Goal: Find contact information: Find contact information

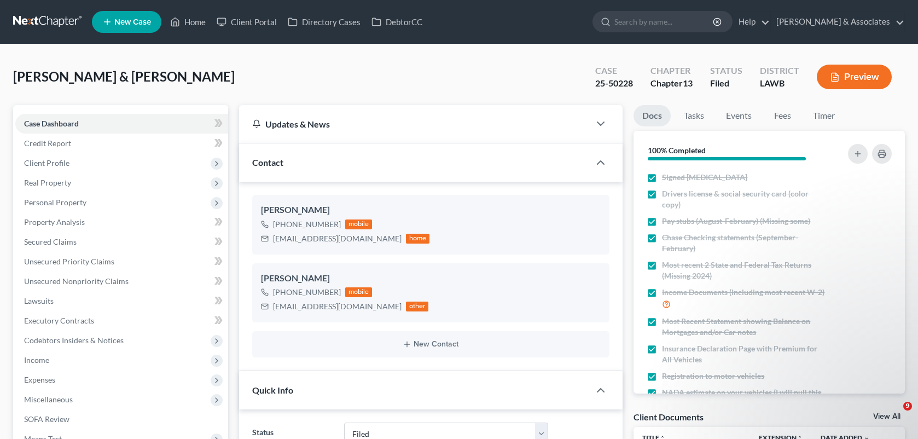
select select "8"
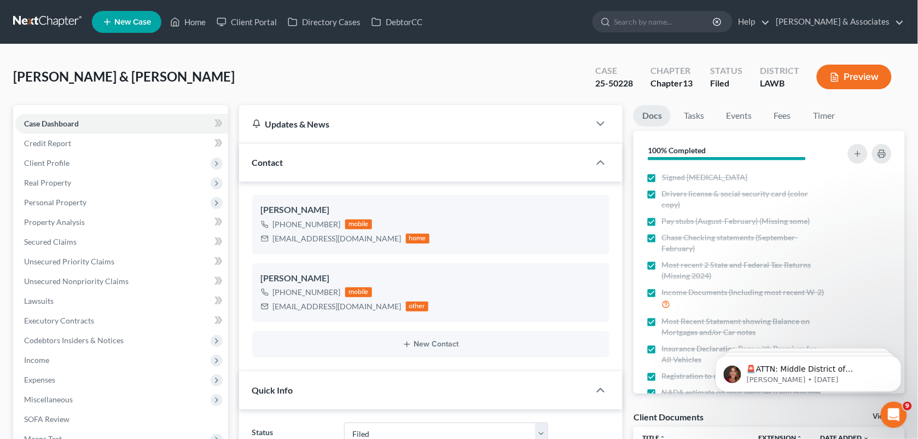
scroll to position [2643, 0]
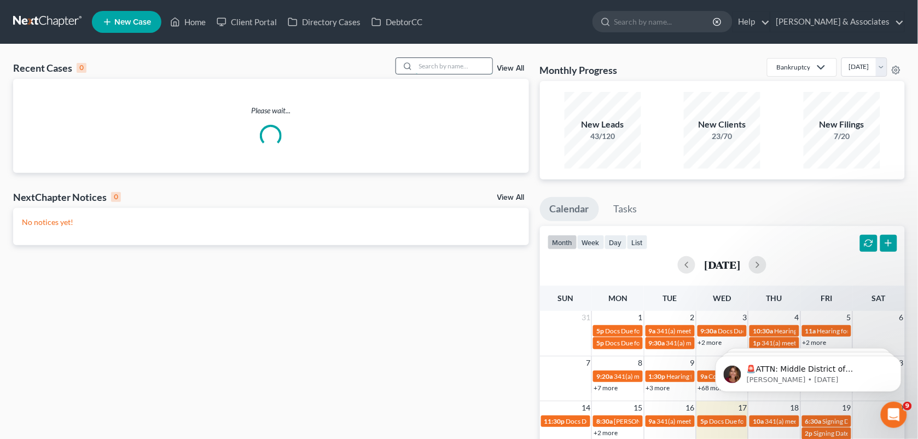
click at [447, 67] on input "search" at bounding box center [454, 66] width 77 height 16
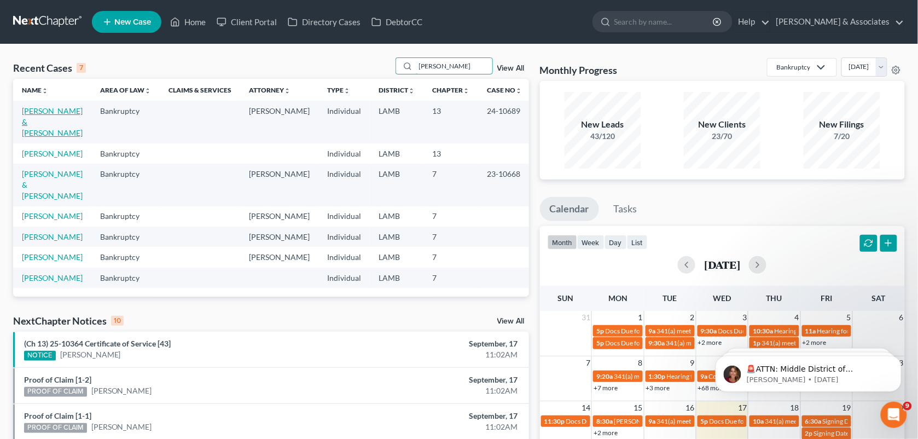
type input "[PERSON_NAME]"
click at [66, 119] on link "[PERSON_NAME] & [PERSON_NAME]" at bounding box center [52, 121] width 61 height 31
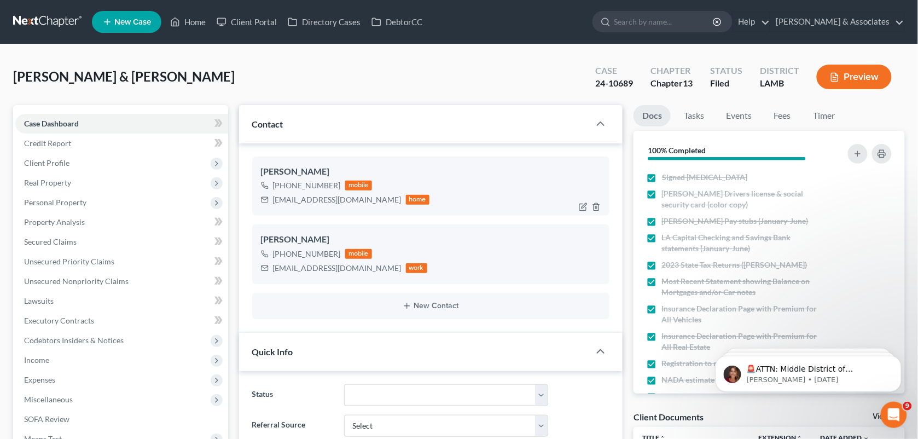
scroll to position [1290, 0]
drag, startPoint x: 333, startPoint y: 184, endPoint x: 283, endPoint y: 182, distance: 49.9
click at [283, 182] on div "[PHONE_NUMBER]" at bounding box center [307, 185] width 68 height 11
drag, startPoint x: 283, startPoint y: 182, endPoint x: 283, endPoint y: 190, distance: 8.8
click at [283, 190] on div "[PHONE_NUMBER] mobile" at bounding box center [345, 185] width 169 height 14
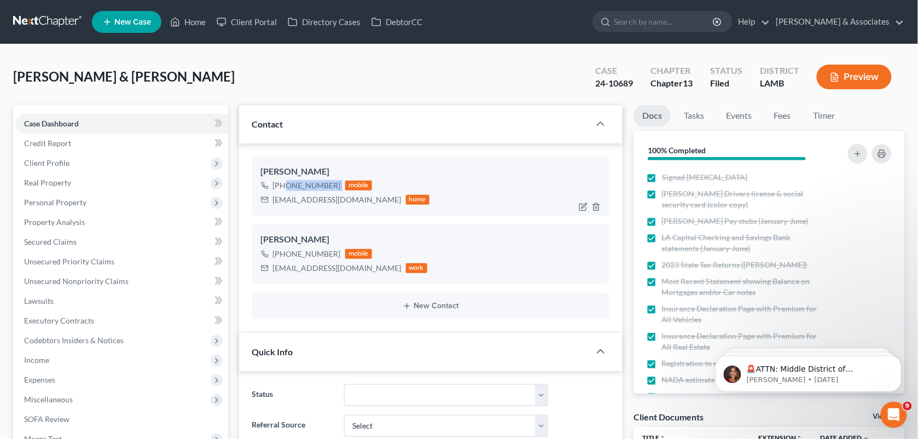
copy div "[PHONE_NUMBER]"
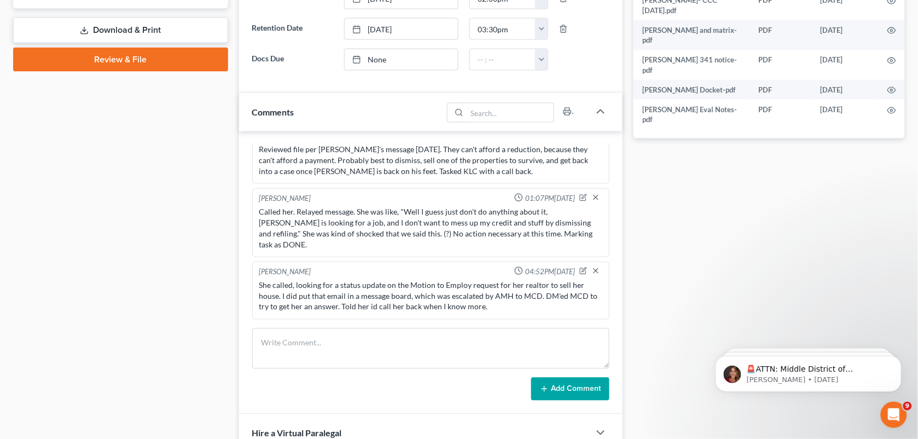
scroll to position [524, 0]
